Goal: Task Accomplishment & Management: Use online tool/utility

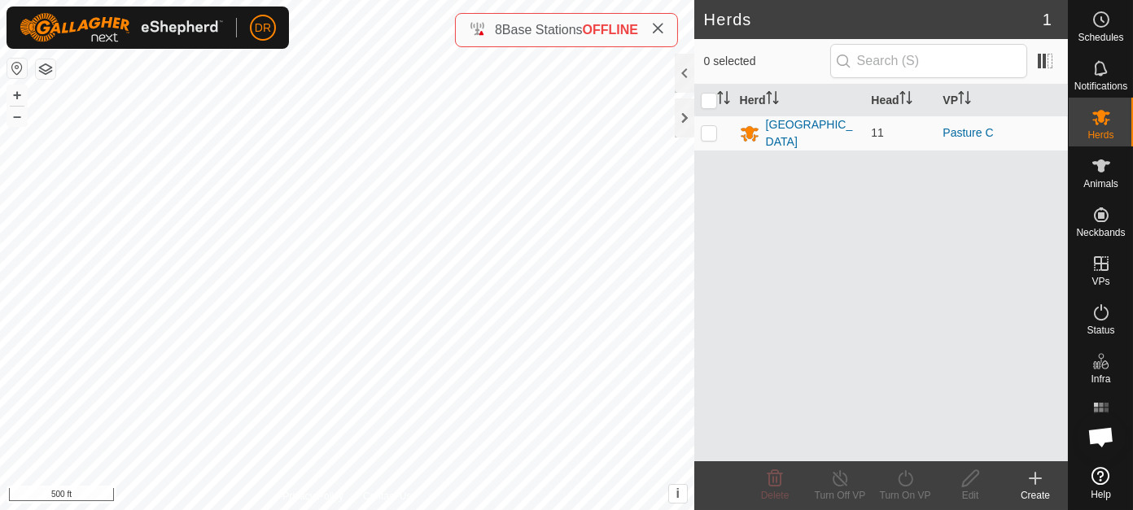
scroll to position [2949, 0]
click at [659, 29] on icon at bounding box center [657, 28] width 13 height 13
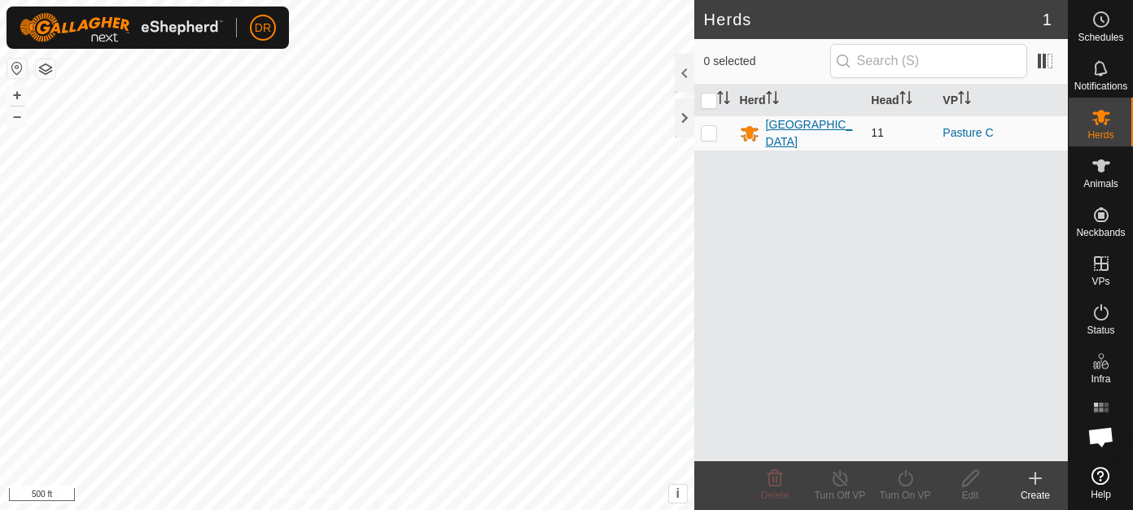
click at [785, 133] on div "[GEOGRAPHIC_DATA]" at bounding box center [812, 133] width 93 height 34
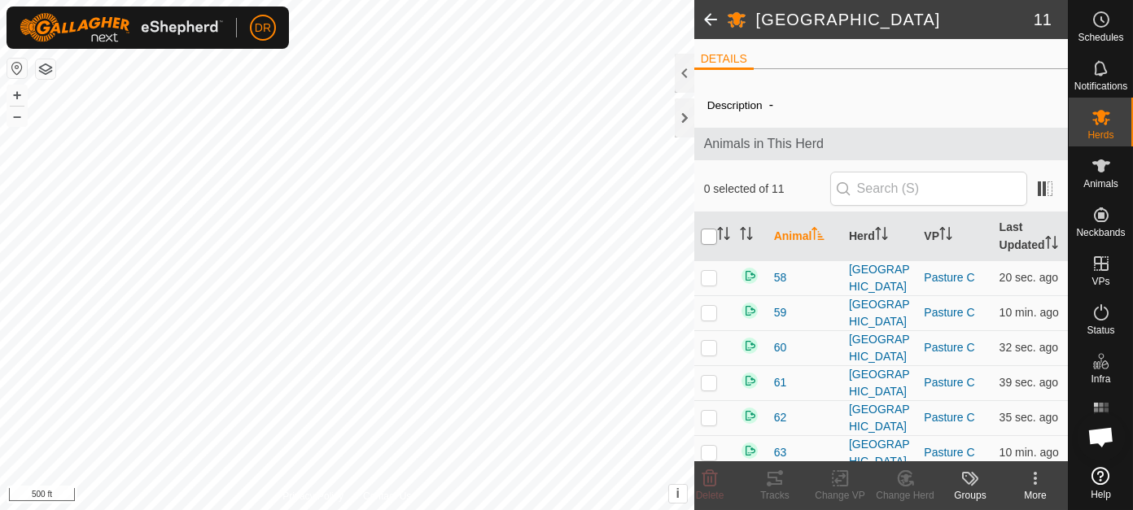
click at [706, 245] on input "checkbox" at bounding box center [709, 237] width 16 height 16
checkbox input "true"
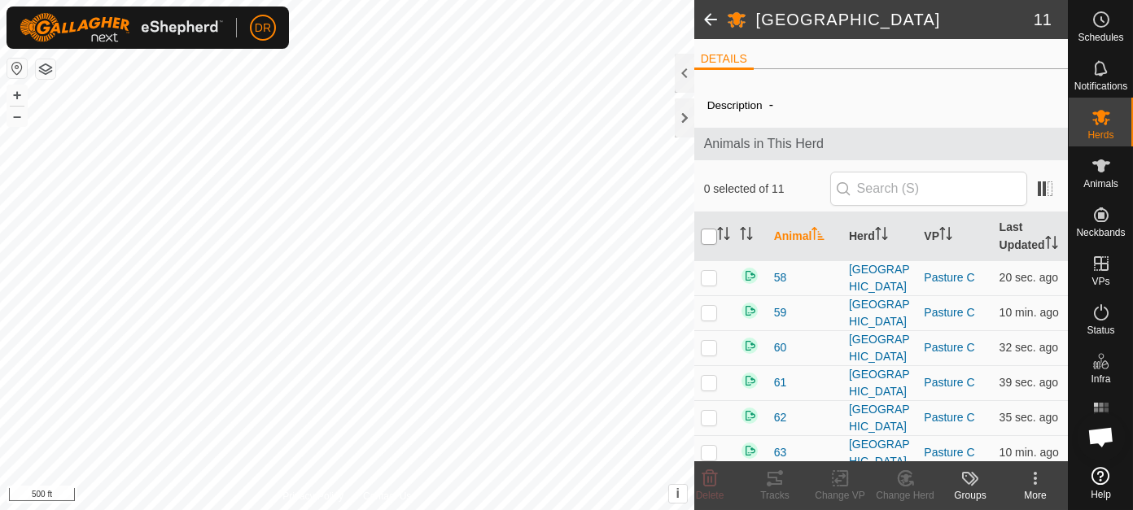
checkbox input "true"
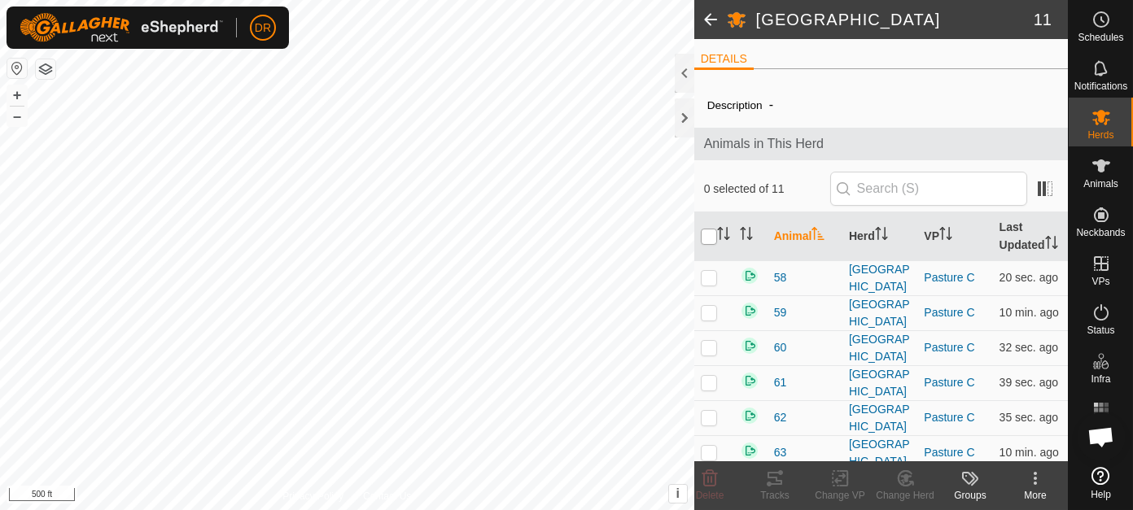
checkbox input "true"
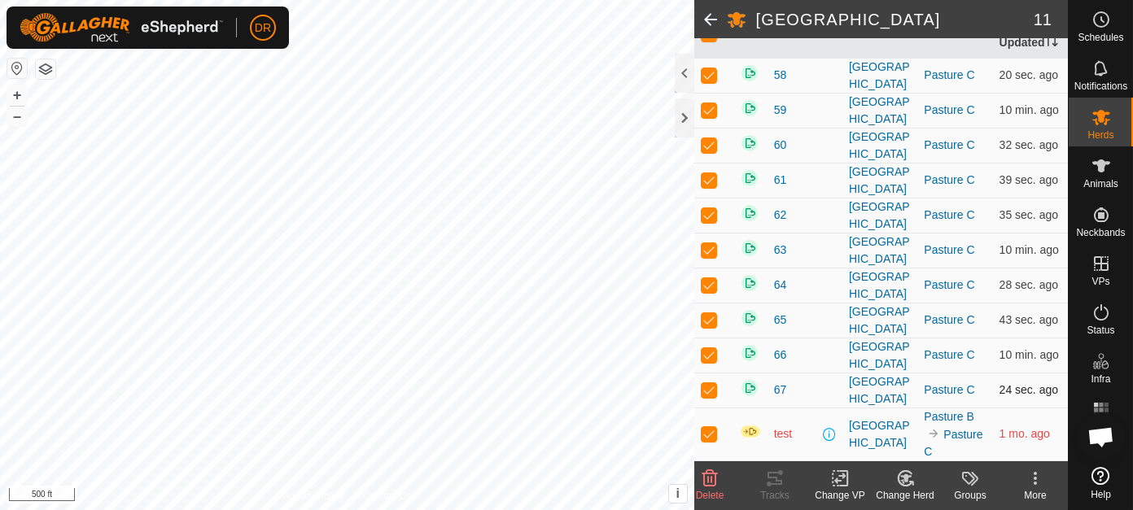
scroll to position [387, 0]
click at [713, 436] on p-checkbox at bounding box center [709, 433] width 16 height 13
checkbox input "false"
click at [777, 483] on icon at bounding box center [775, 478] width 15 height 13
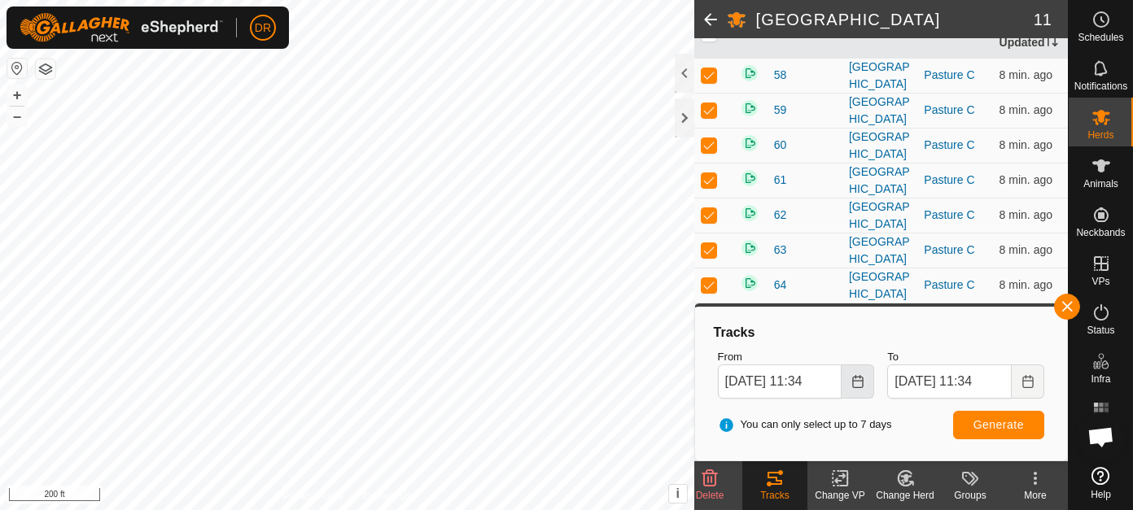
click at [860, 385] on icon "Choose Date" at bounding box center [857, 381] width 13 height 13
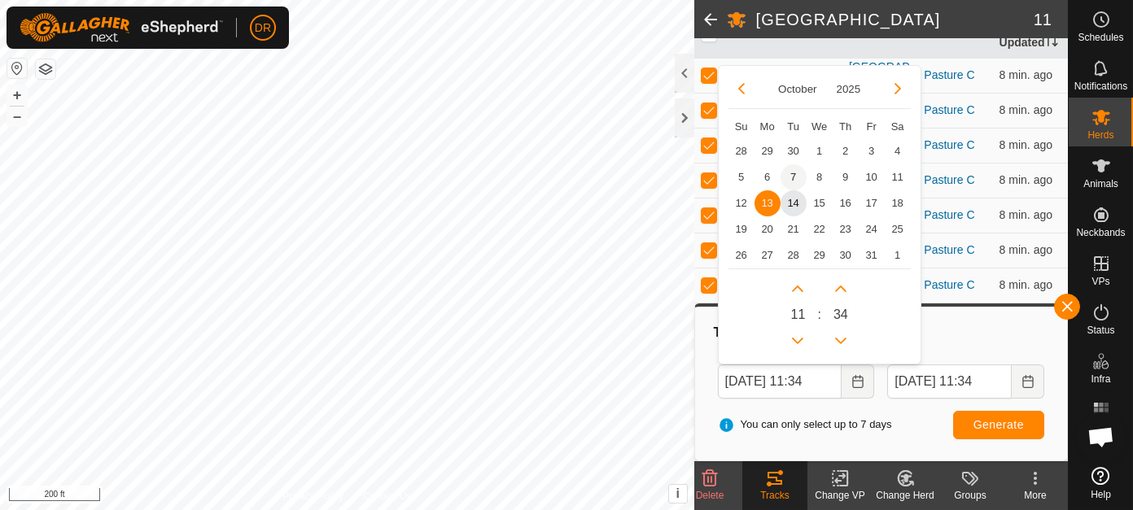
click at [793, 175] on span "7" at bounding box center [794, 177] width 26 height 26
type input "[DATE] 11:34"
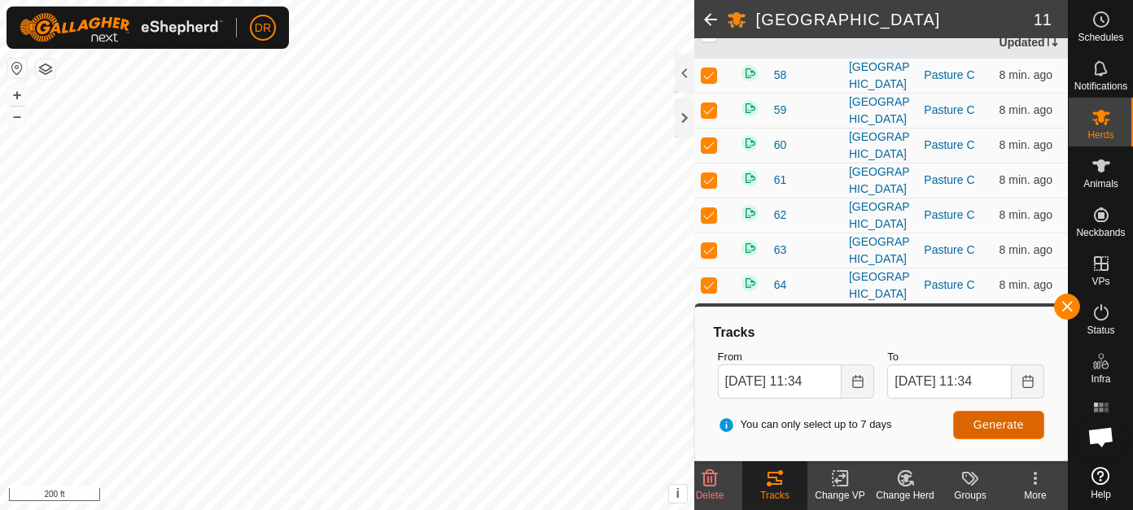
click at [997, 424] on span "Generate" at bounding box center [998, 424] width 50 height 13
